Goal: Information Seeking & Learning: Learn about a topic

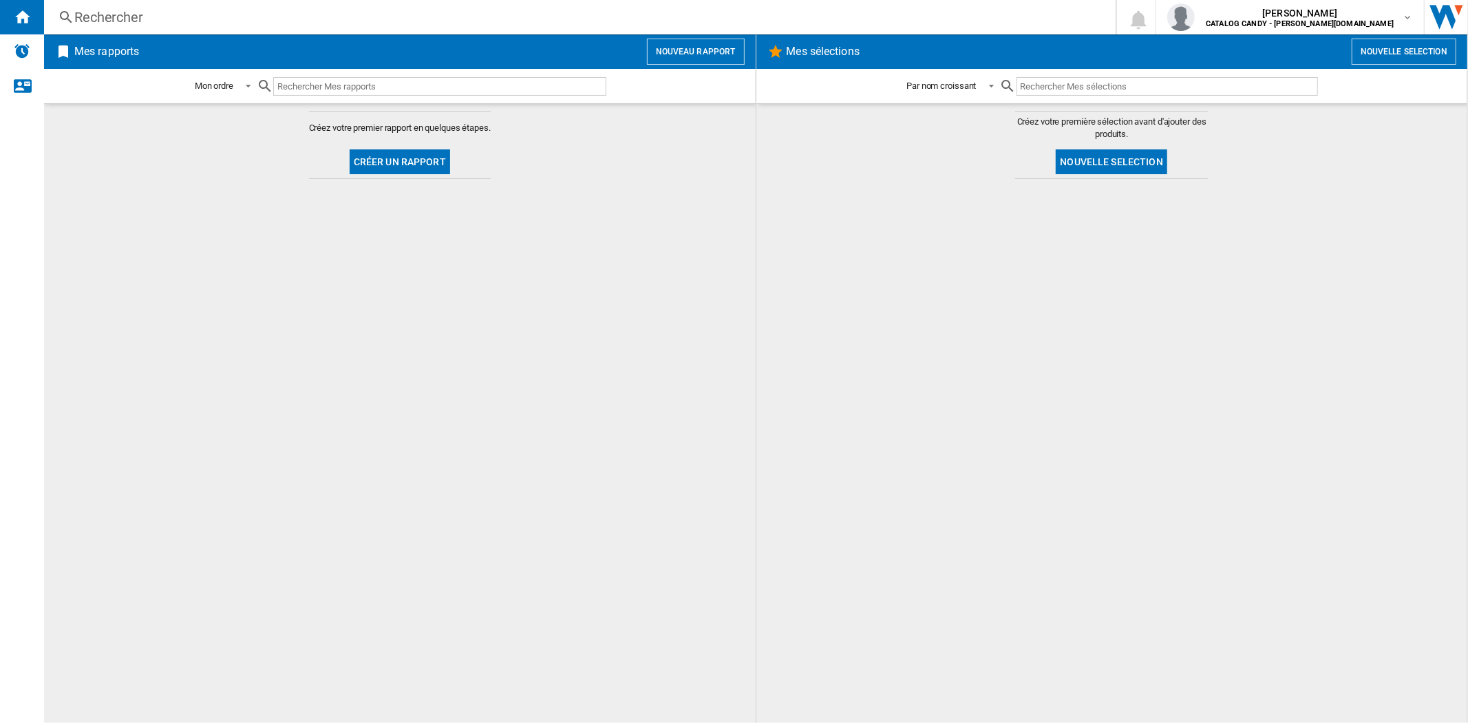
click at [193, 17] on div "Rechercher" at bounding box center [577, 17] width 1006 height 19
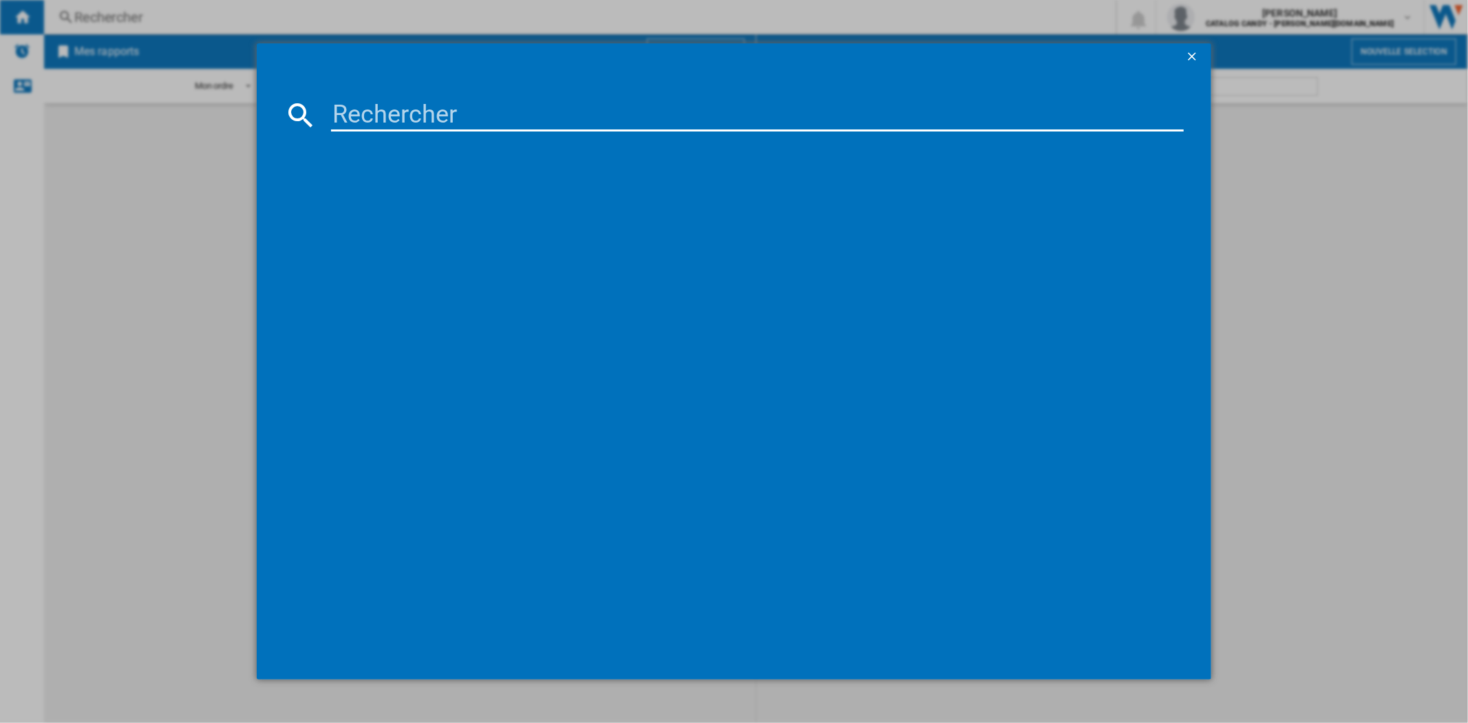
click at [393, 115] on input at bounding box center [757, 114] width 852 height 33
paste input "F94N15WHS"
type input "F94N15WHS"
click at [390, 205] on div "LG F94N15WHS BLANC" at bounding box center [743, 205] width 838 height 14
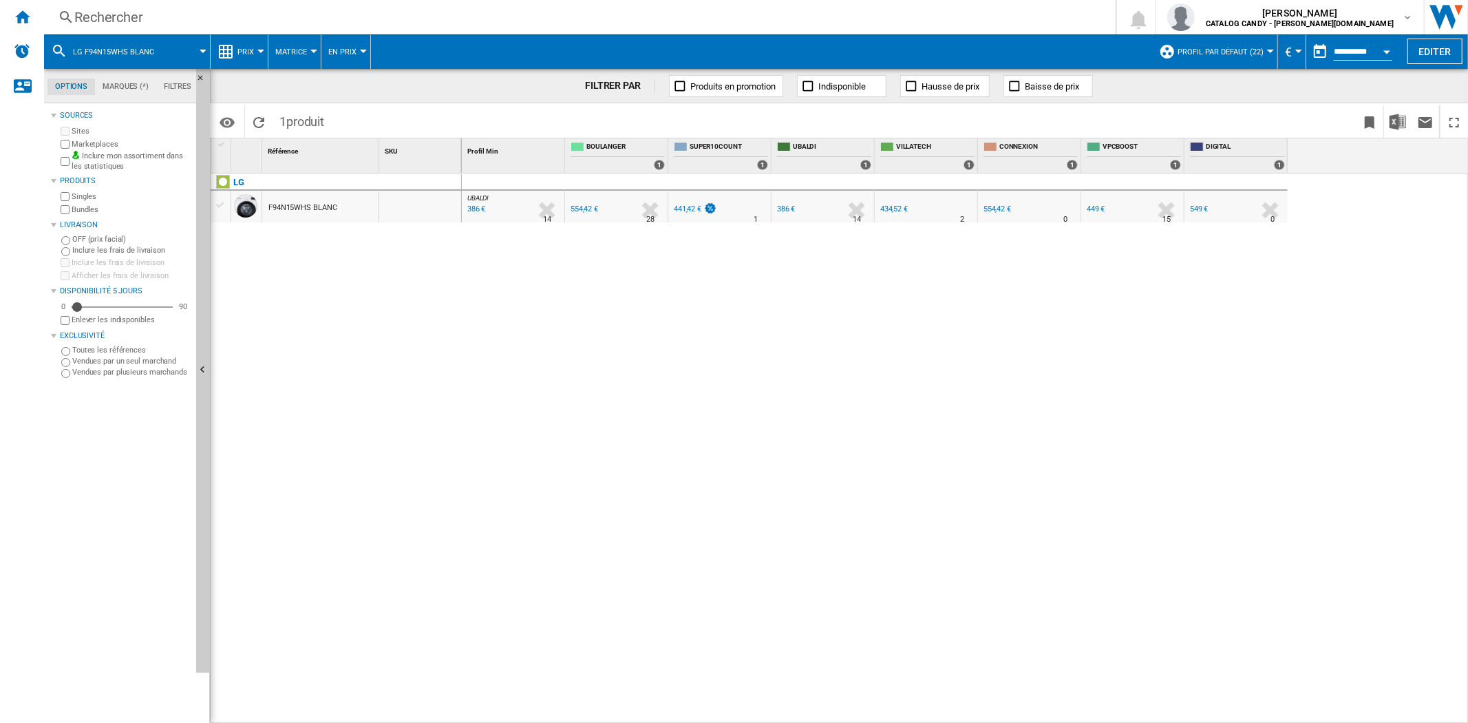
click at [253, 46] on button "Prix" at bounding box center [248, 51] width 23 height 34
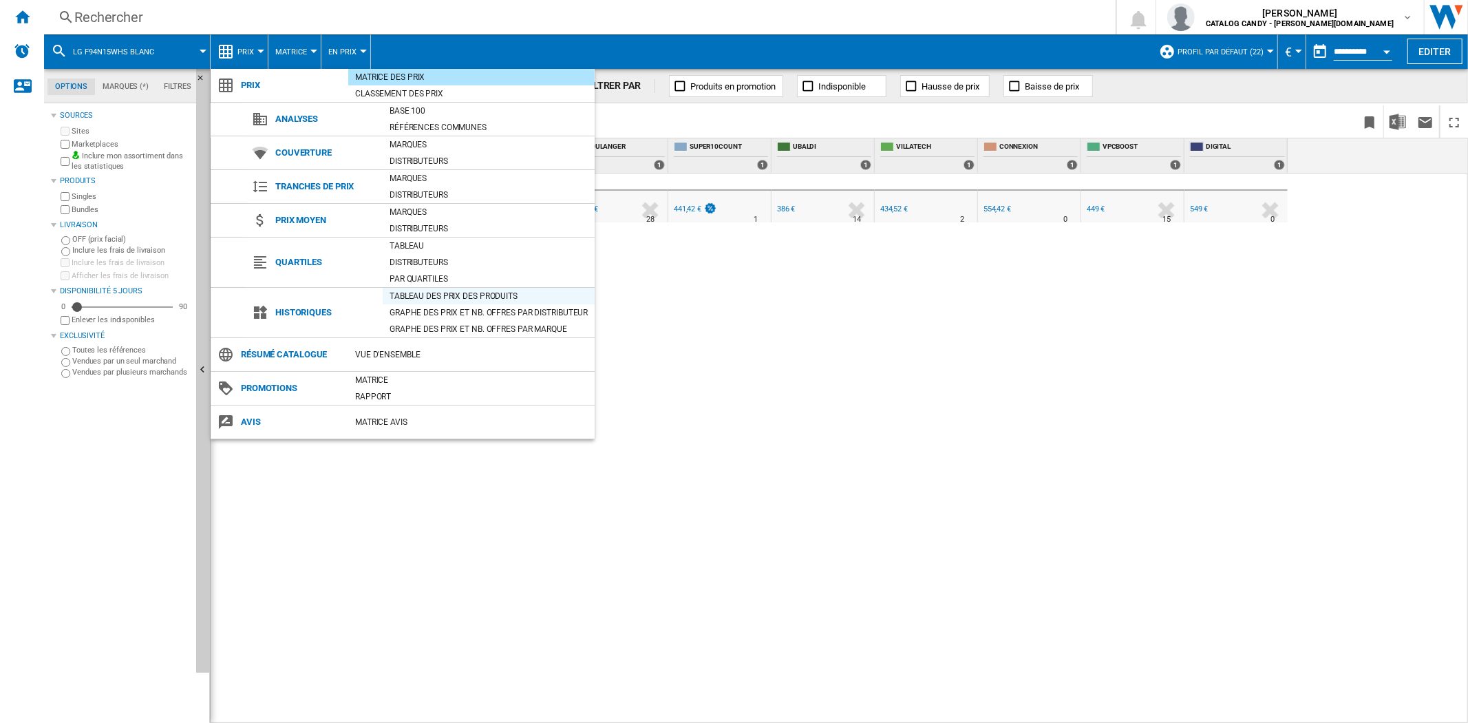
click at [446, 297] on div "Tableau des prix des produits" at bounding box center [489, 296] width 212 height 14
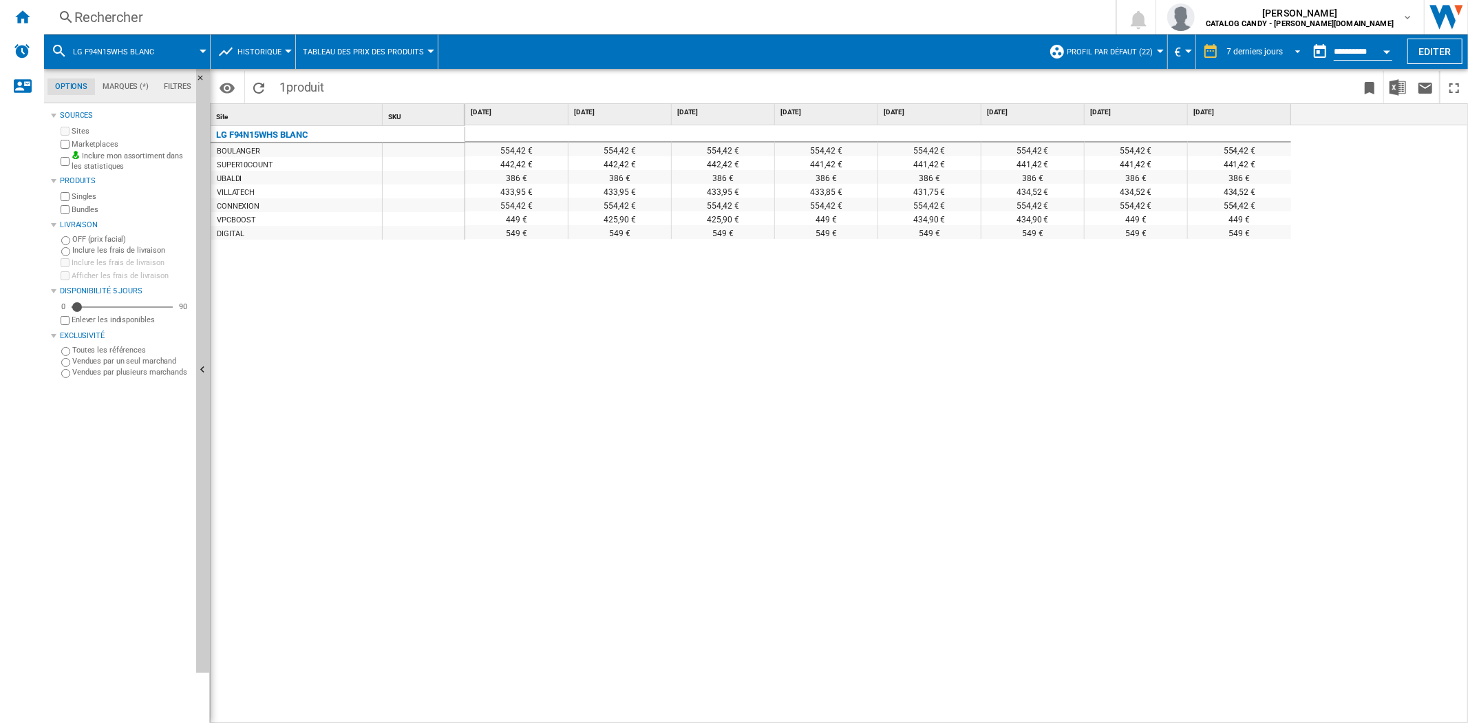
click at [1273, 50] on div "7 derniers jours" at bounding box center [1255, 52] width 56 height 10
click at [1264, 179] on div "8 dernières semaines" at bounding box center [1262, 177] width 77 height 12
